Goal: Find specific page/section: Find specific page/section

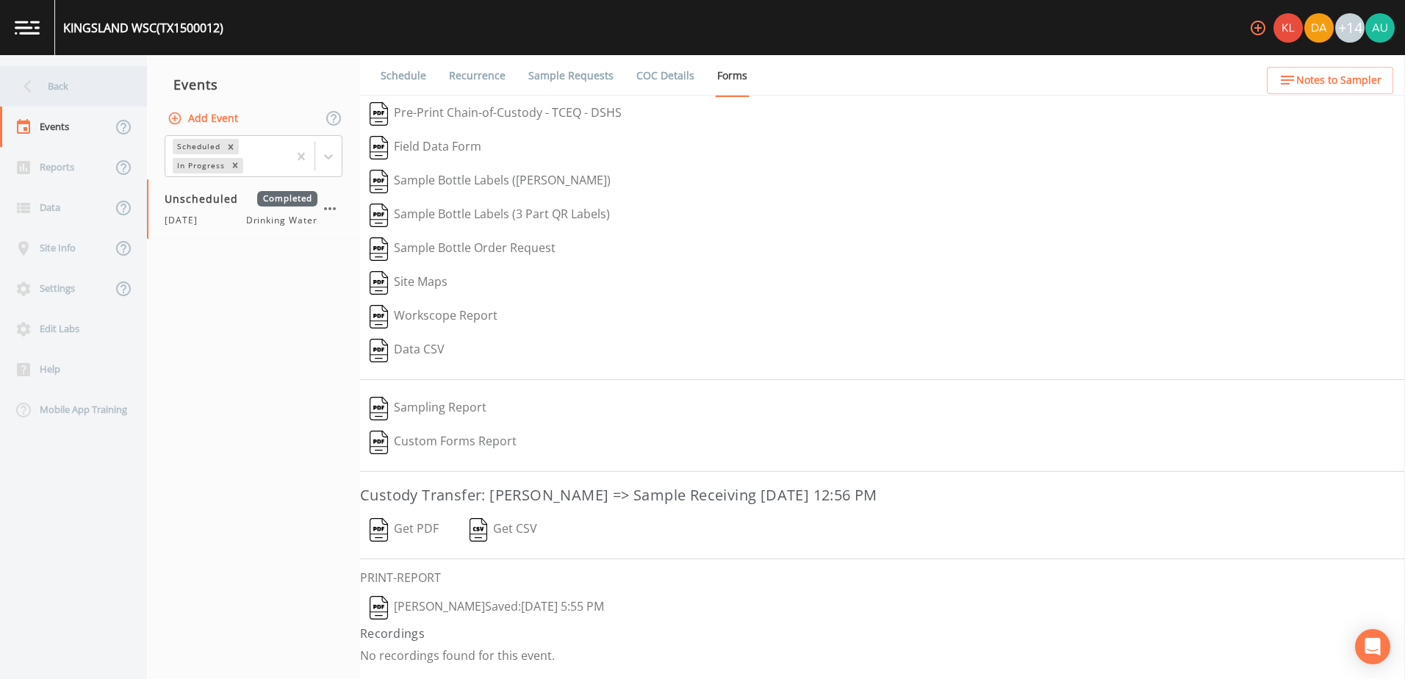
click at [101, 86] on div "Back" at bounding box center [66, 86] width 132 height 40
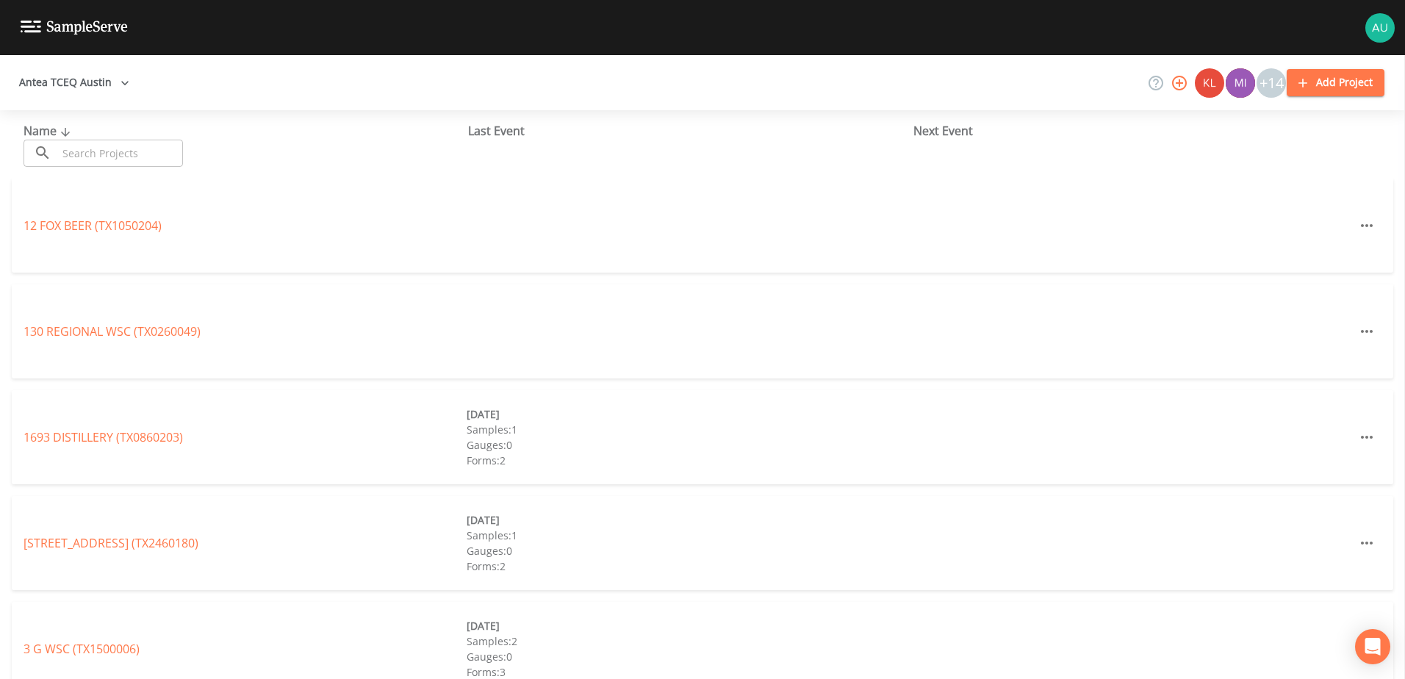
click at [116, 145] on input "text" at bounding box center [120, 153] width 126 height 27
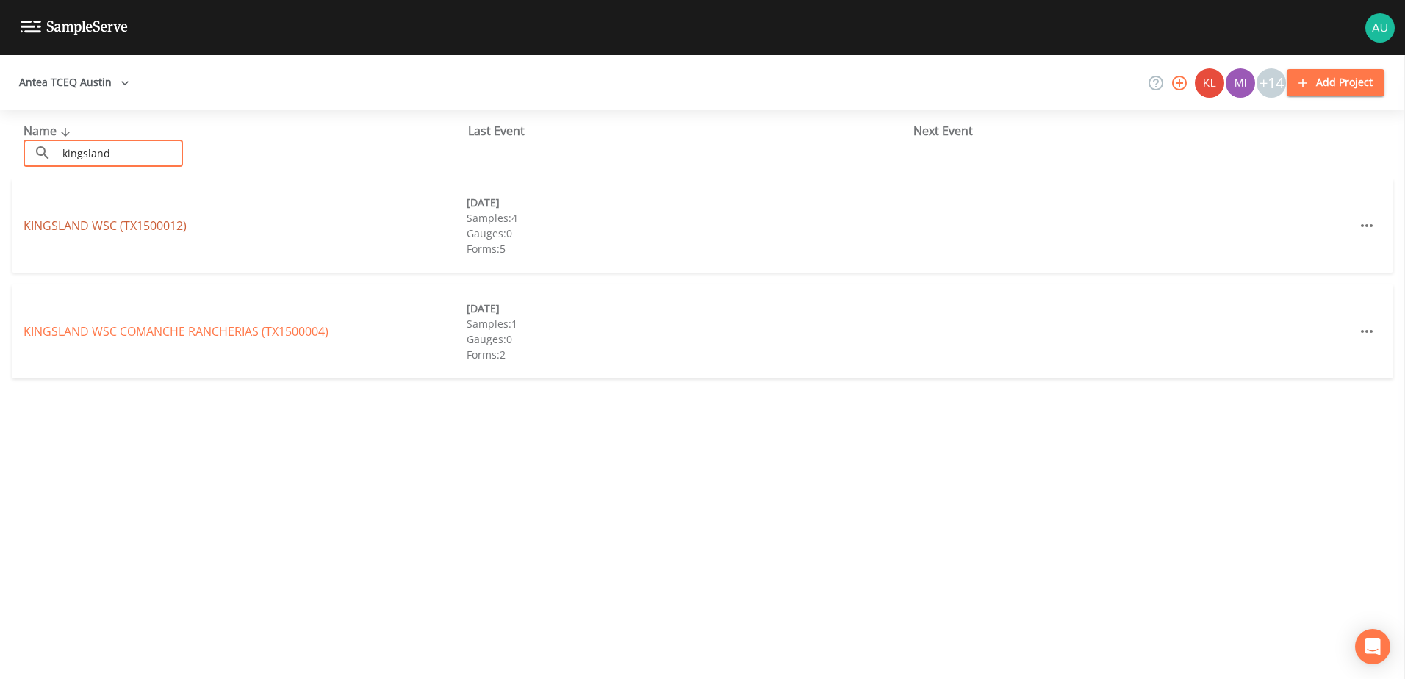
type input "kingsland"
click at [99, 222] on link "[GEOGRAPHIC_DATA] (TX1500012)" at bounding box center [105, 226] width 163 height 16
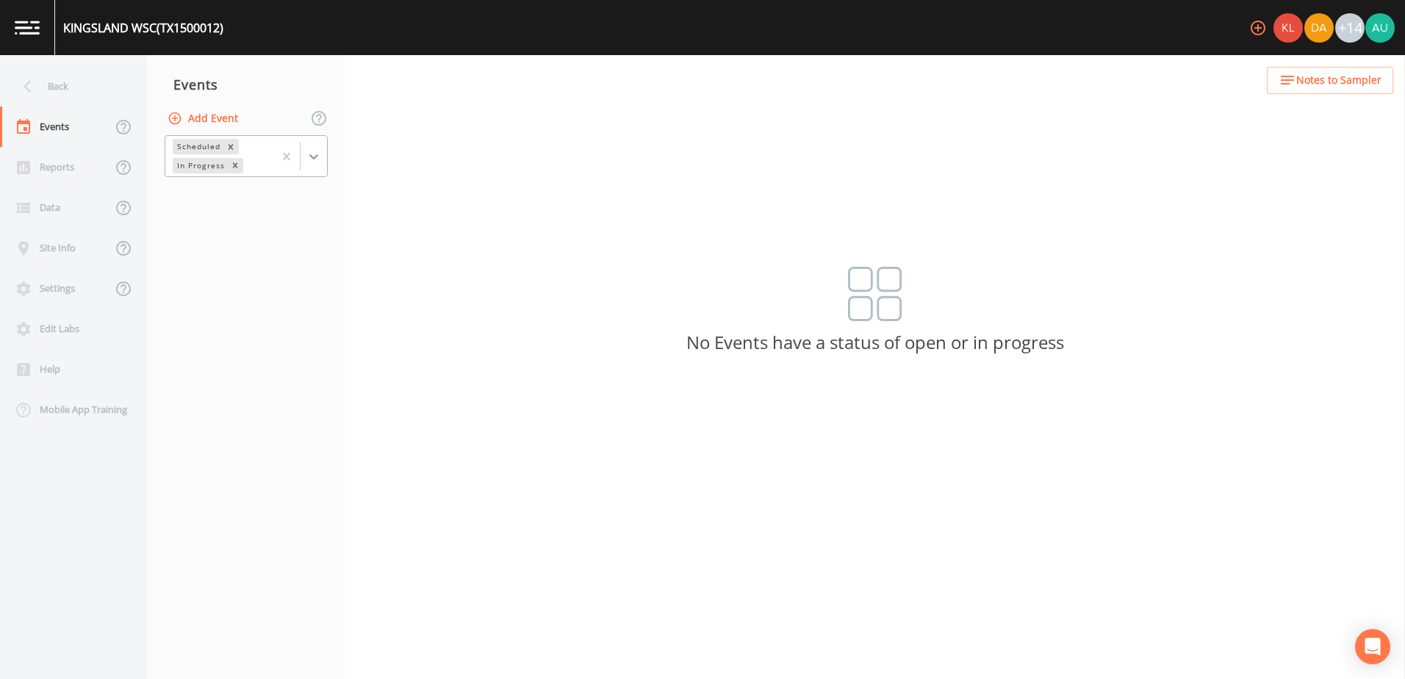
click at [320, 162] on icon at bounding box center [313, 156] width 15 height 15
click at [263, 209] on div "Completed" at bounding box center [246, 198] width 163 height 25
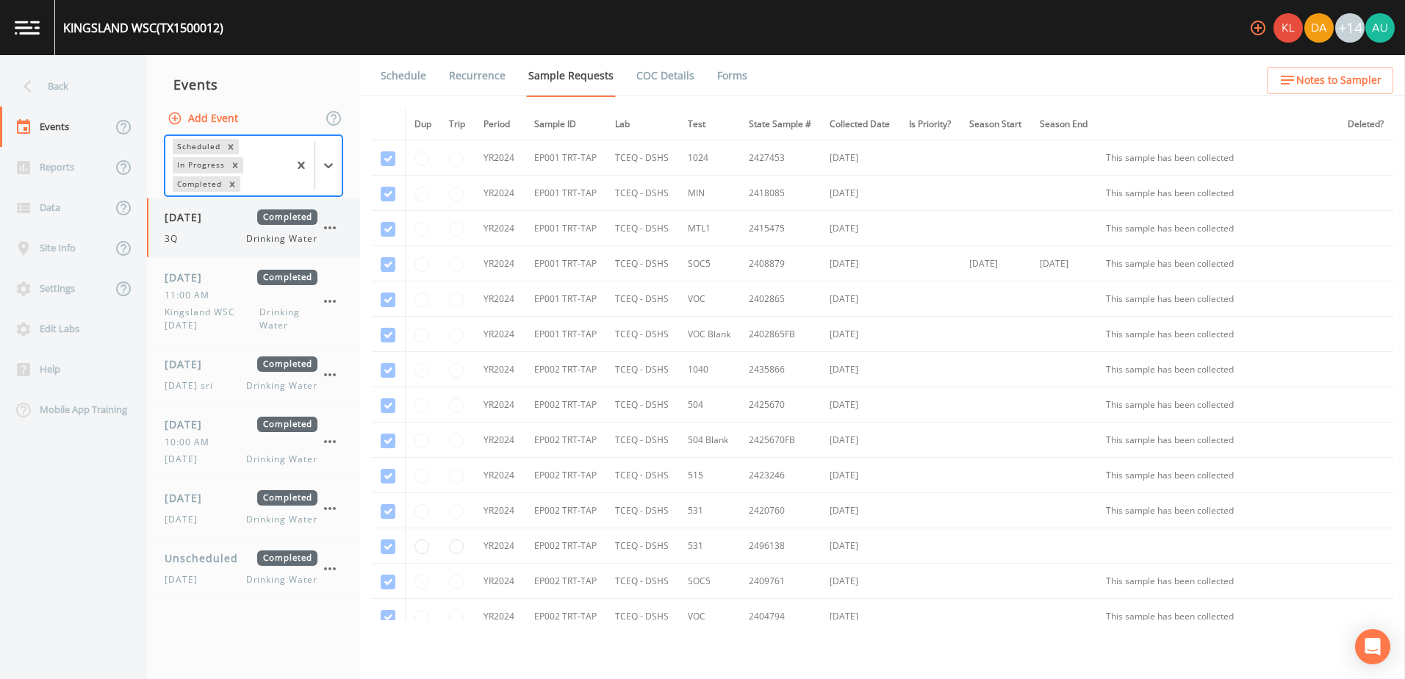
click at [212, 237] on div "3Q Drinking Water" at bounding box center [241, 238] width 153 height 13
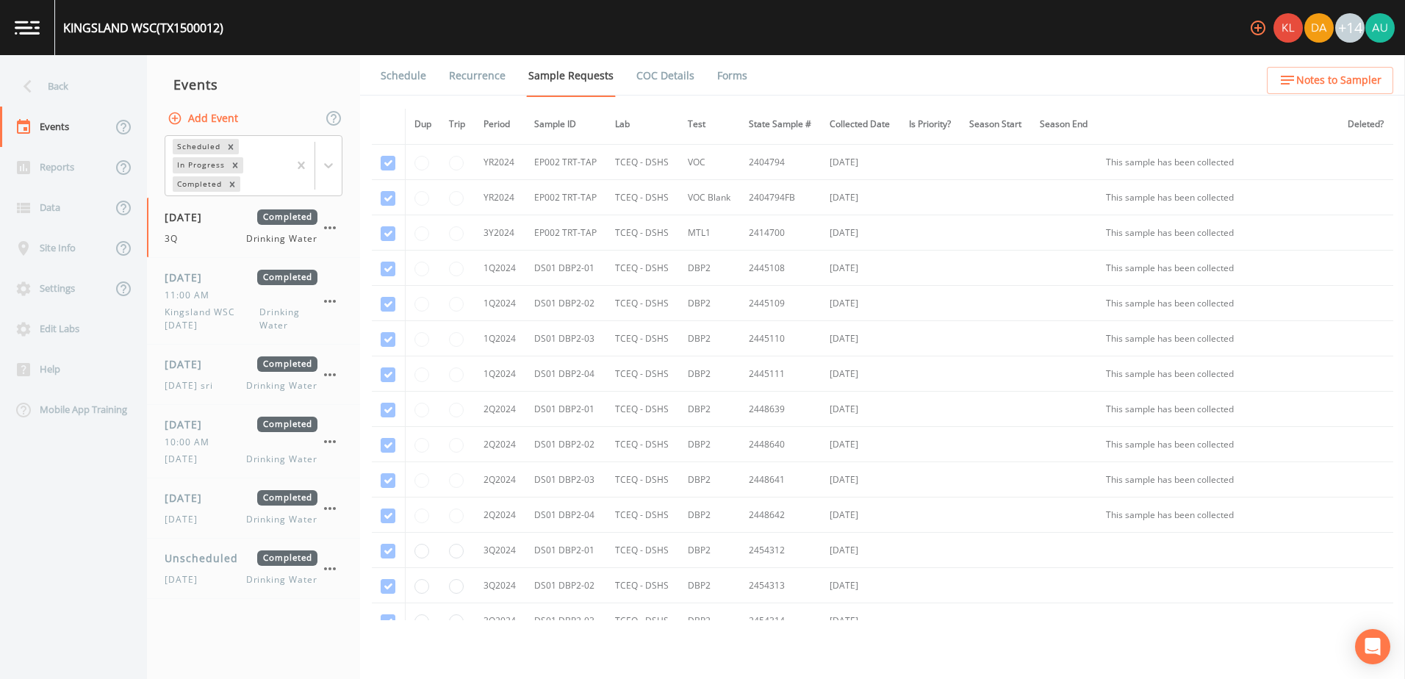
scroll to position [588, 0]
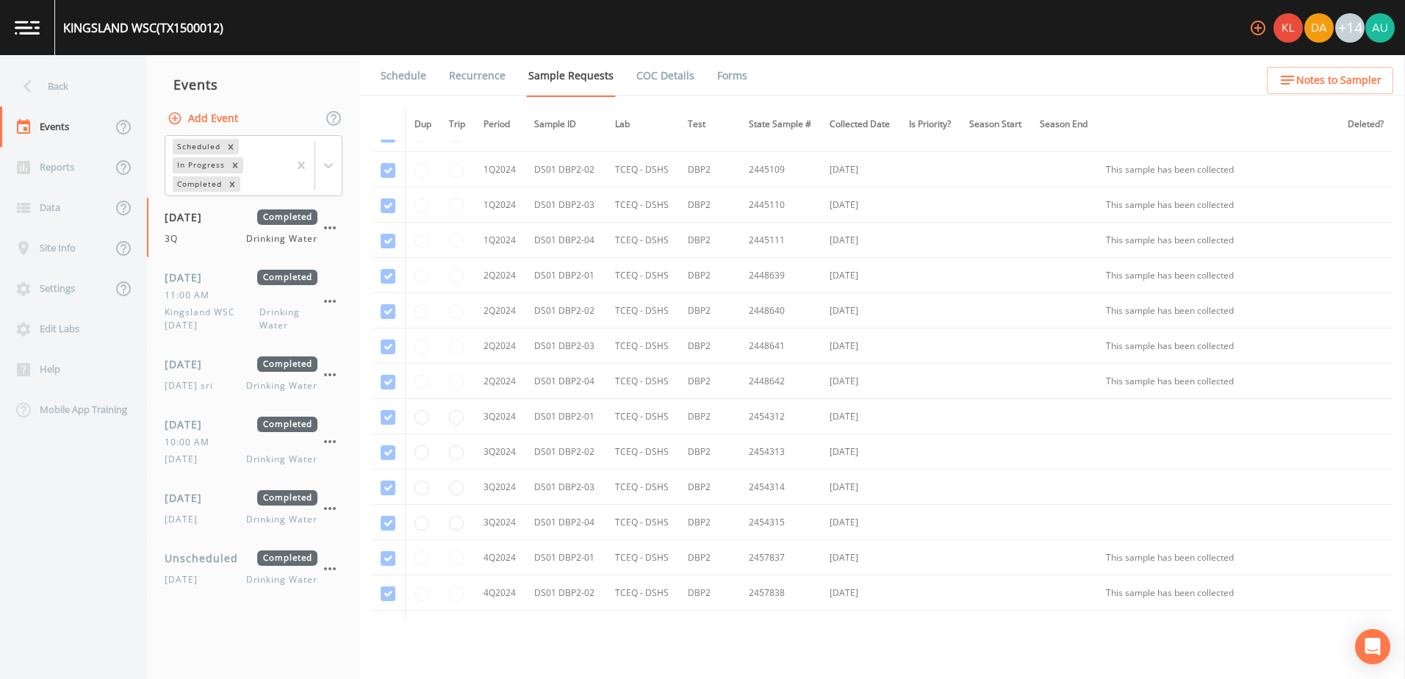
click at [744, 81] on ul "Schedule Recurrence Sample Requests COC Details Forms" at bounding box center [882, 75] width 1045 height 40
click at [733, 79] on link "Forms" at bounding box center [732, 75] width 35 height 41
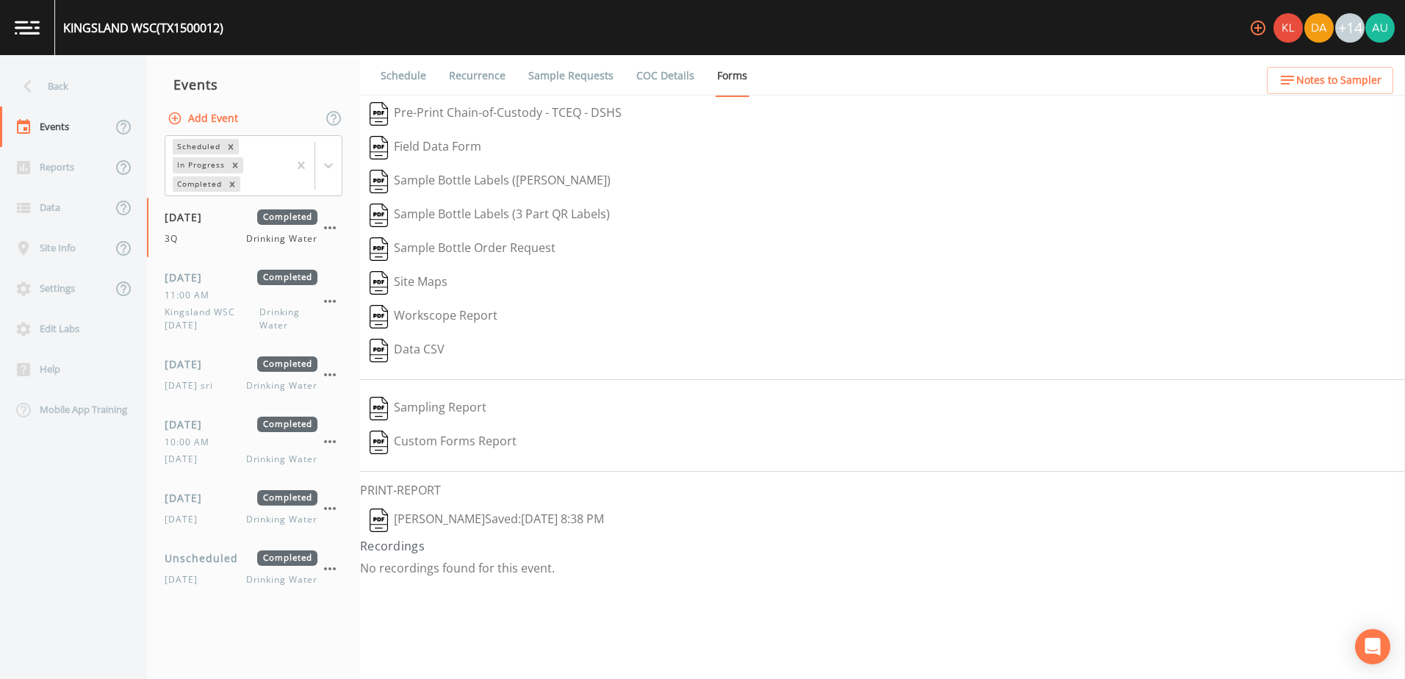
click at [454, 522] on button "[PERSON_NAME]  Saved: [DATE] 8:38 PM" at bounding box center [487, 520] width 254 height 34
click at [461, 400] on button "Sampling Report" at bounding box center [428, 409] width 136 height 34
